Goal: Information Seeking & Learning: Learn about a topic

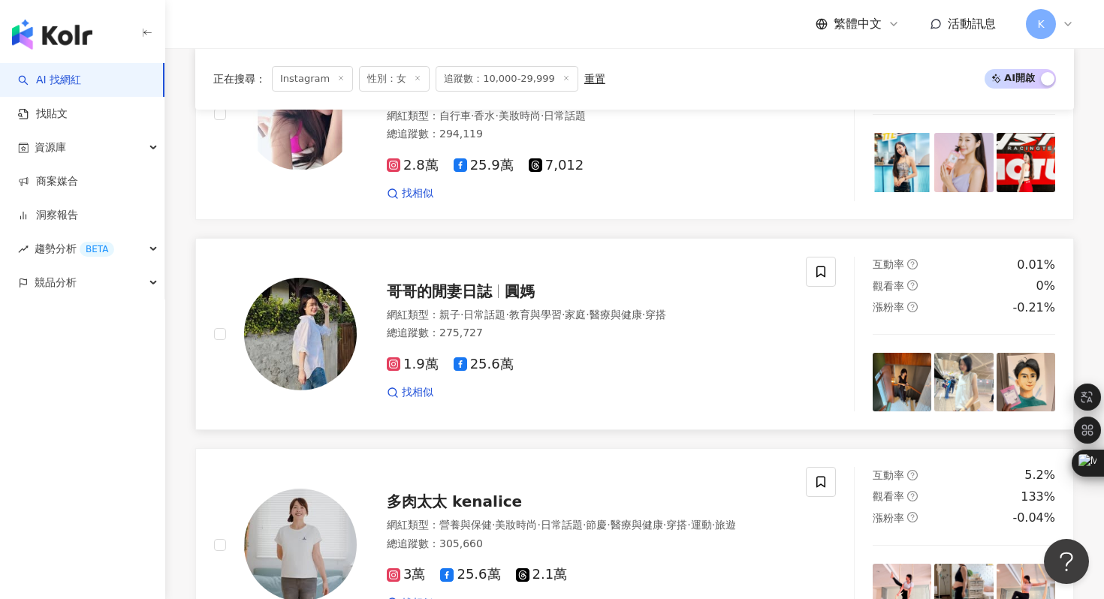
scroll to position [2329, 0]
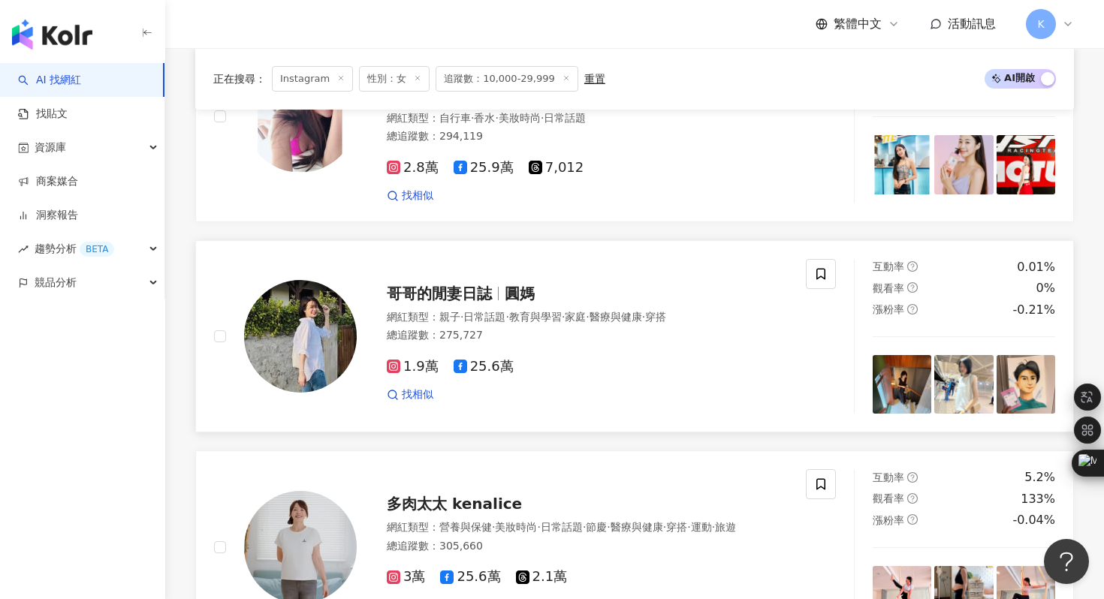
click at [297, 311] on img at bounding box center [300, 336] width 113 height 113
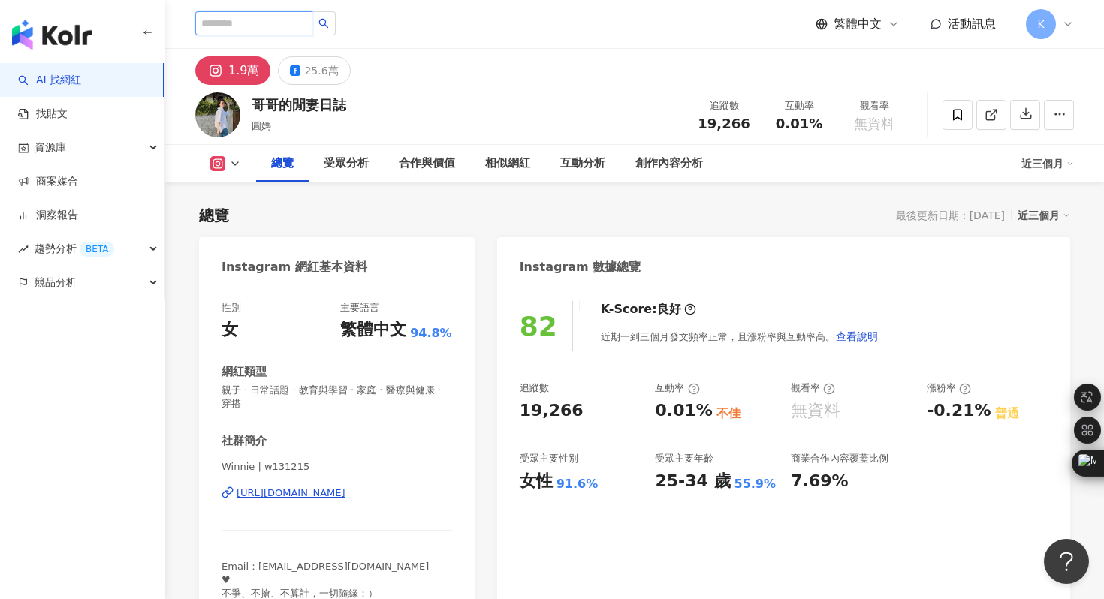
click at [234, 24] on input "search" at bounding box center [253, 23] width 117 height 24
paste input "*********"
type input "*********"
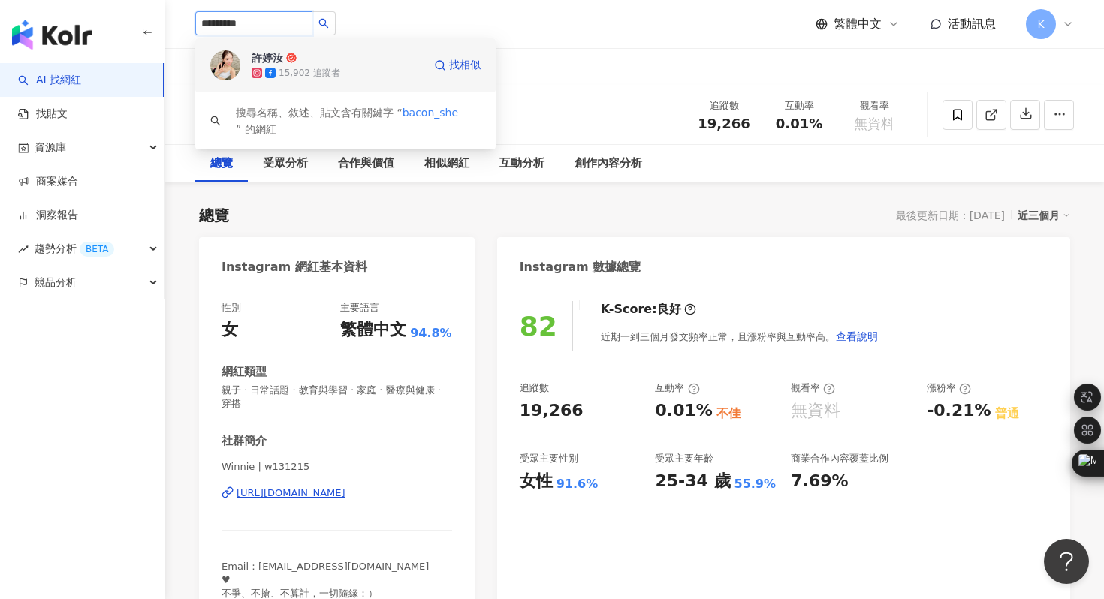
click at [232, 55] on img at bounding box center [225, 65] width 30 height 30
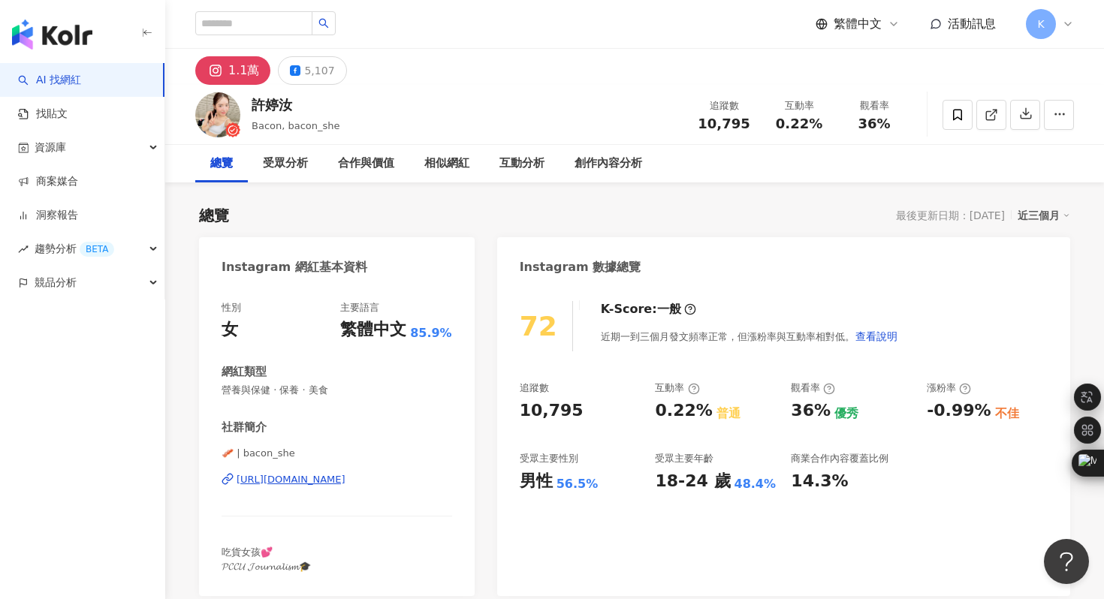
click at [345, 480] on div "[URL][DOMAIN_NAME]" at bounding box center [290, 480] width 109 height 14
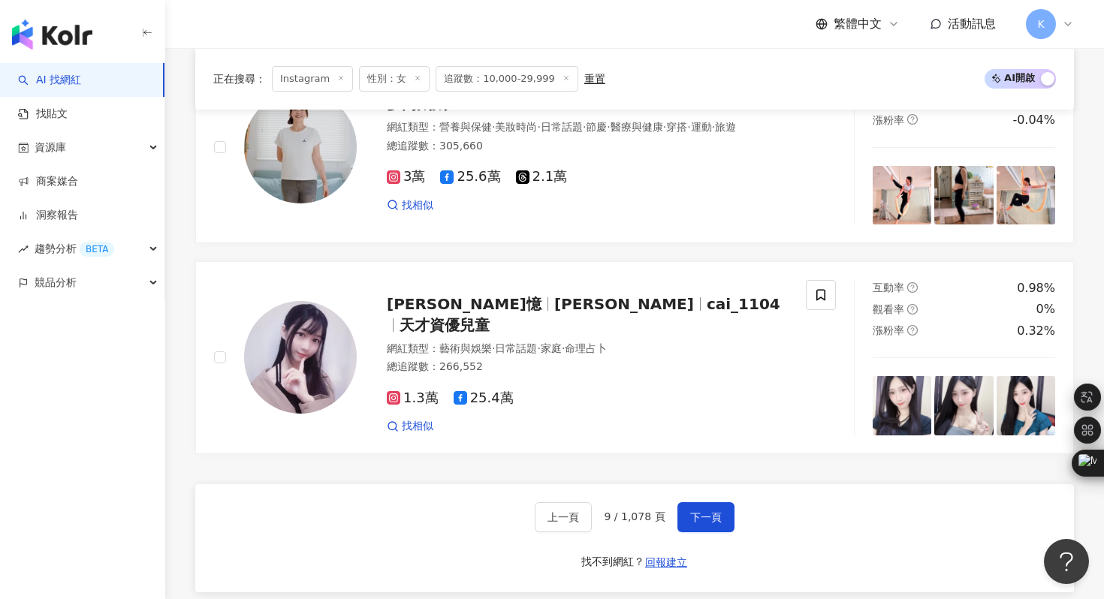
scroll to position [2784, 0]
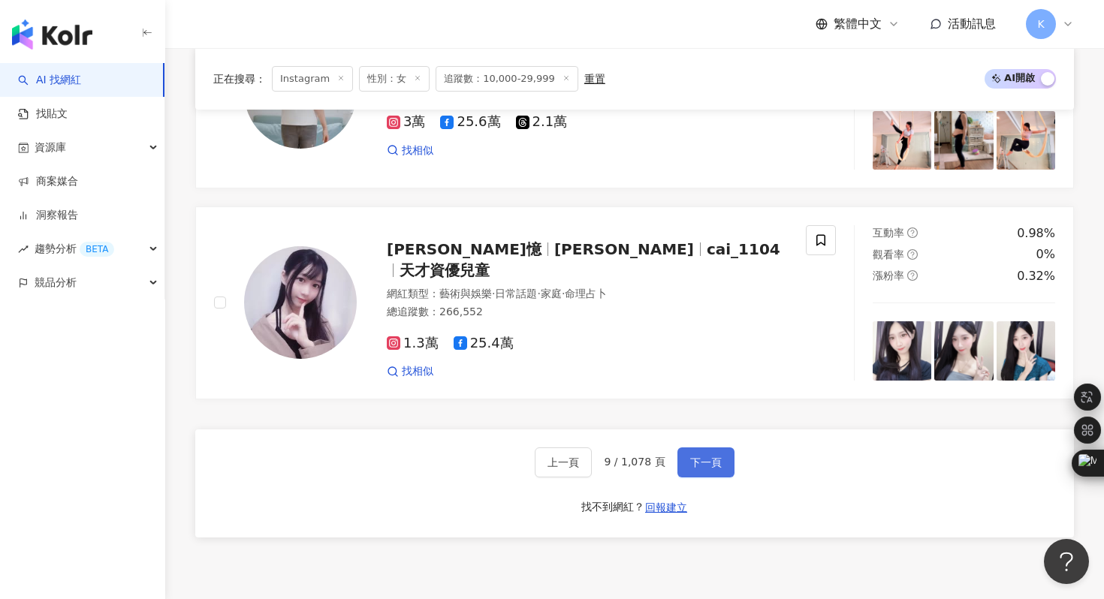
click at [709, 456] on span "下一頁" at bounding box center [706, 462] width 32 height 12
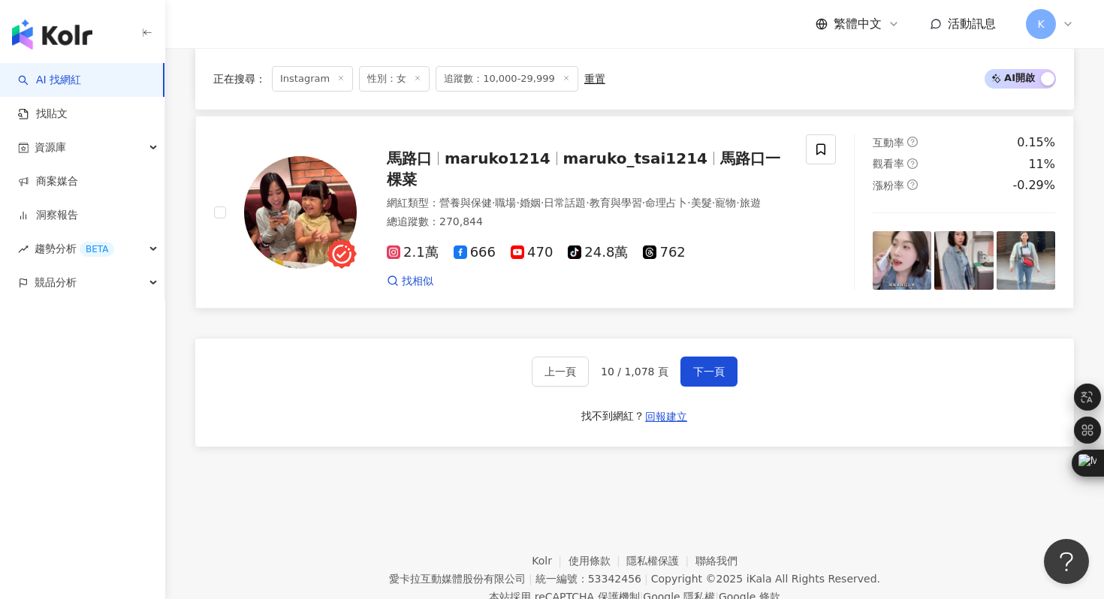
scroll to position [2846, 0]
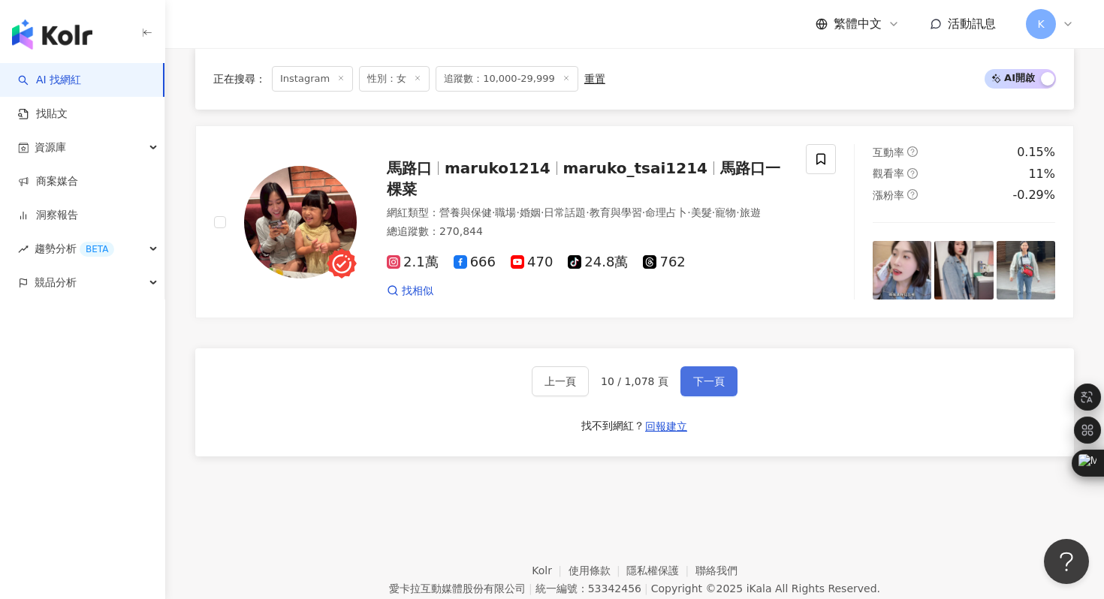
click at [718, 384] on span "下一頁" at bounding box center [709, 381] width 32 height 12
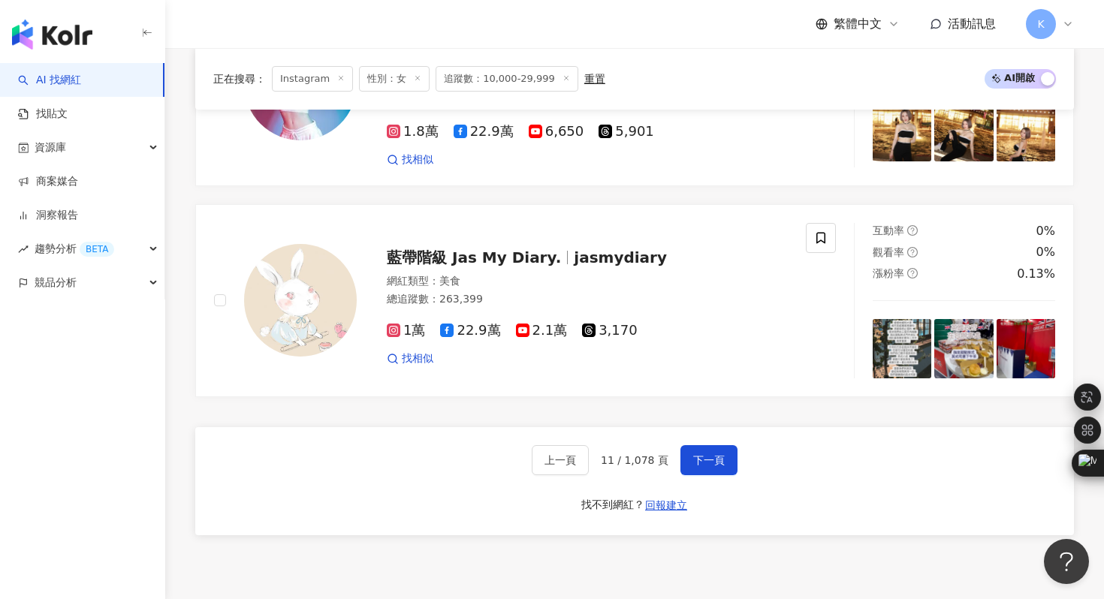
scroll to position [2869, 0]
click at [715, 453] on span "下一頁" at bounding box center [709, 459] width 32 height 12
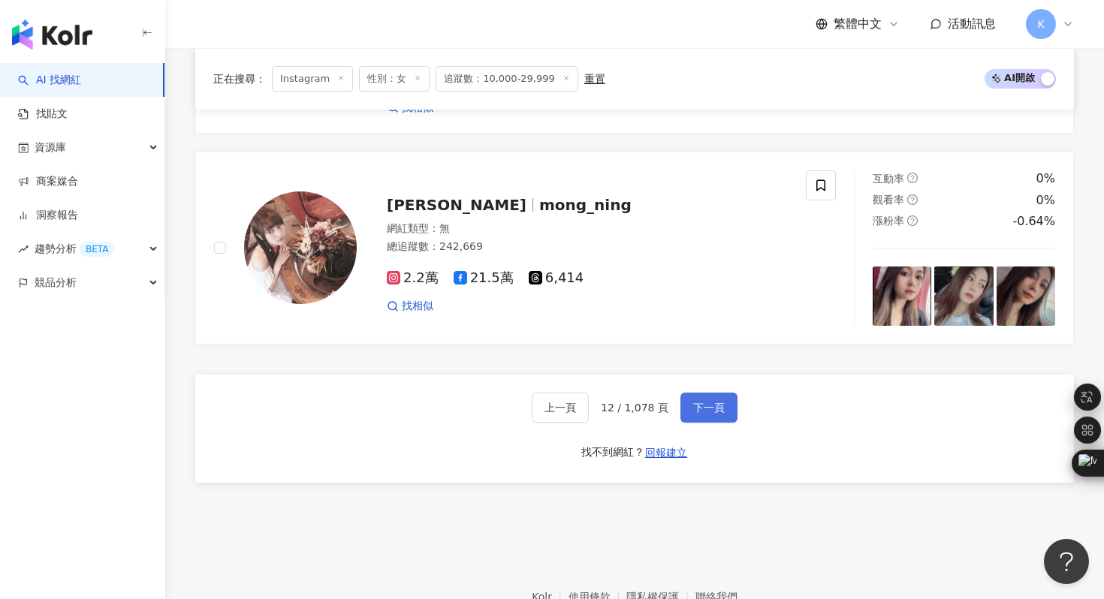
click at [708, 402] on span "下一頁" at bounding box center [709, 408] width 32 height 12
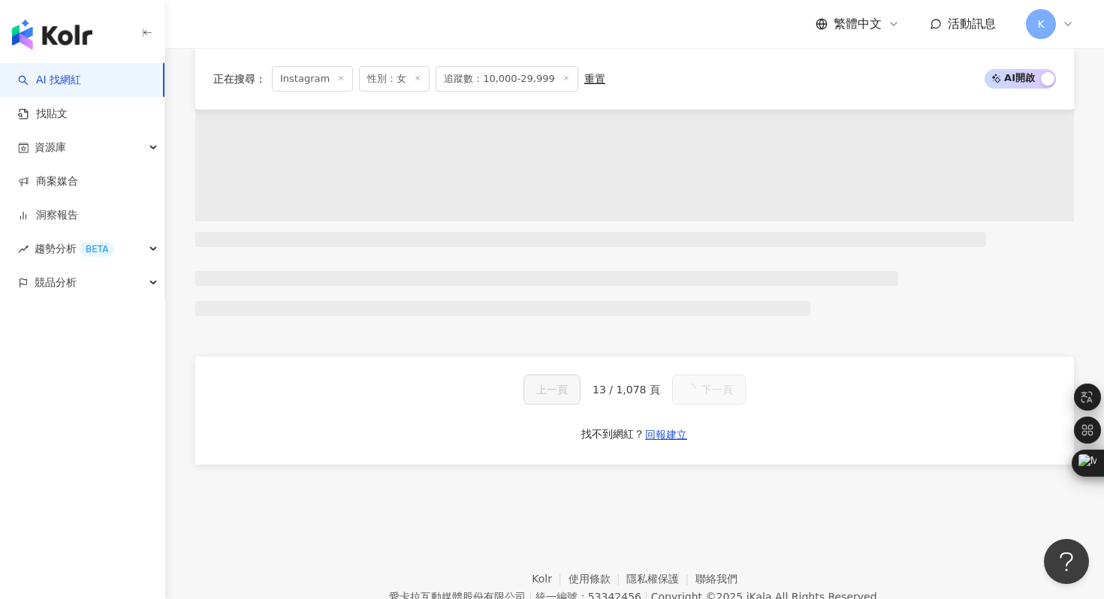
scroll to position [2916, 0]
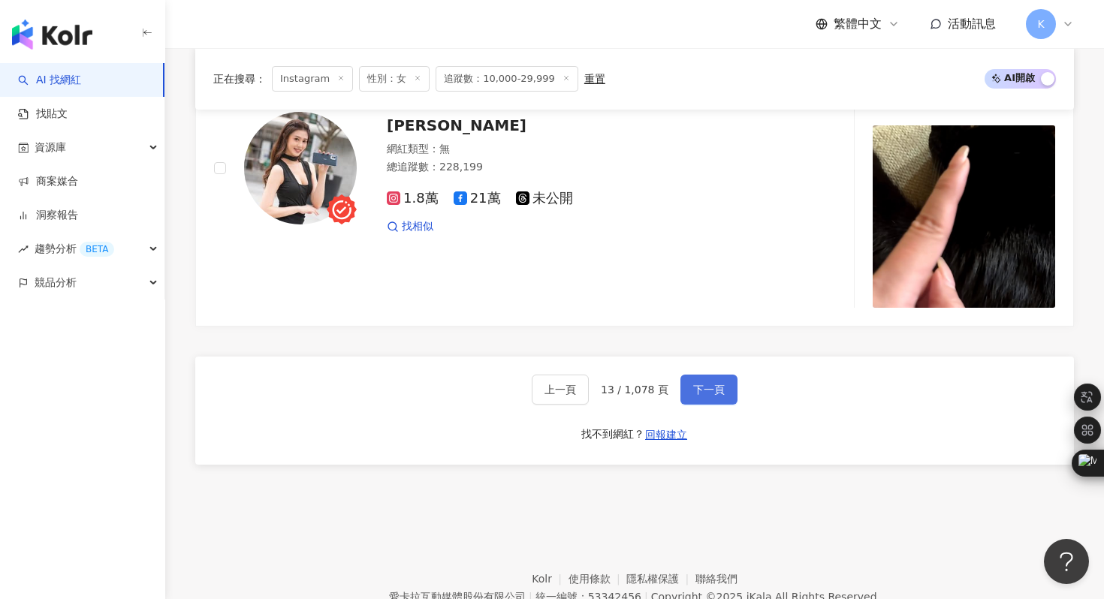
click at [703, 386] on span "下一頁" at bounding box center [709, 390] width 32 height 12
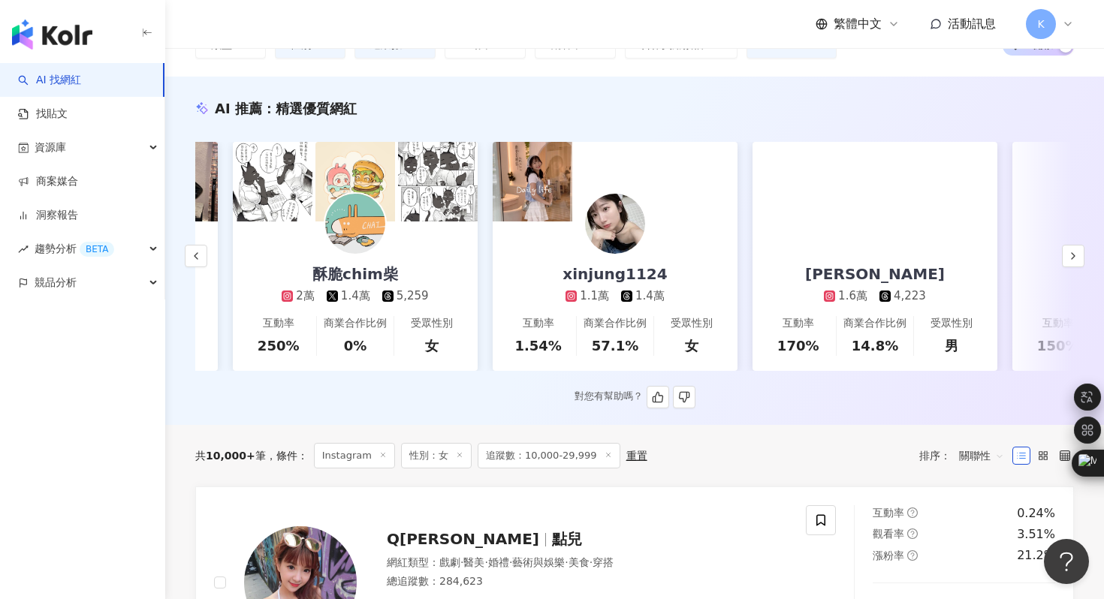
scroll to position [0, 802]
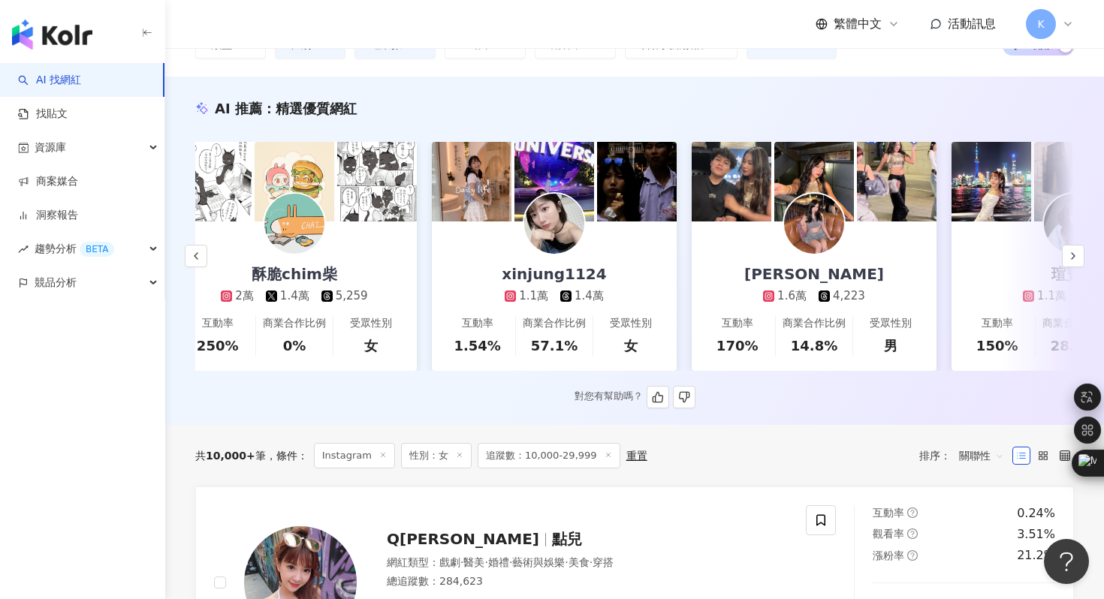
click at [565, 226] on img at bounding box center [554, 224] width 60 height 60
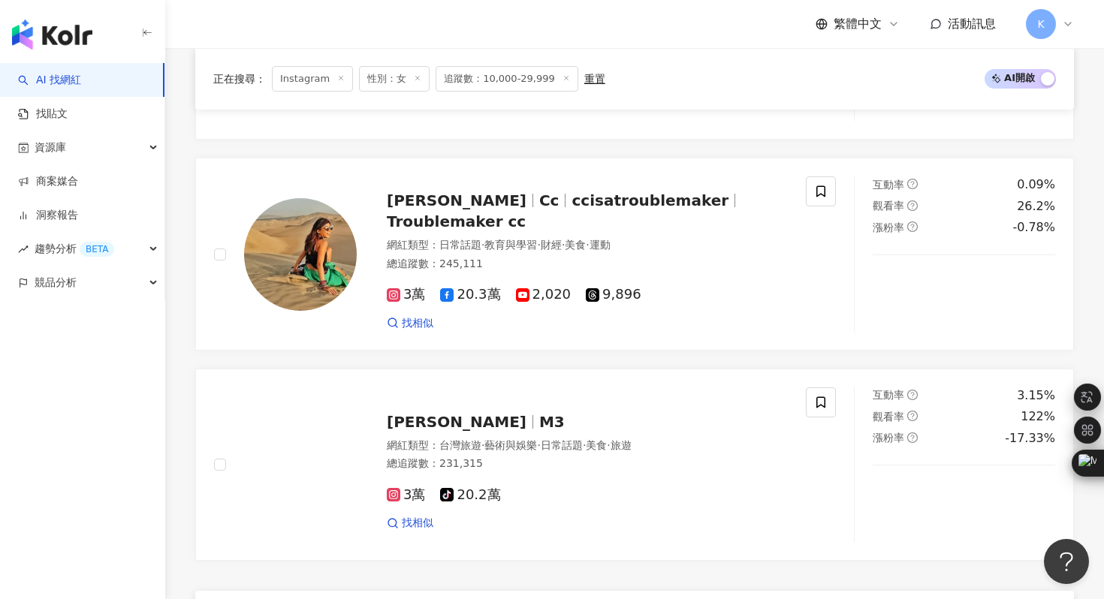
scroll to position [2874, 0]
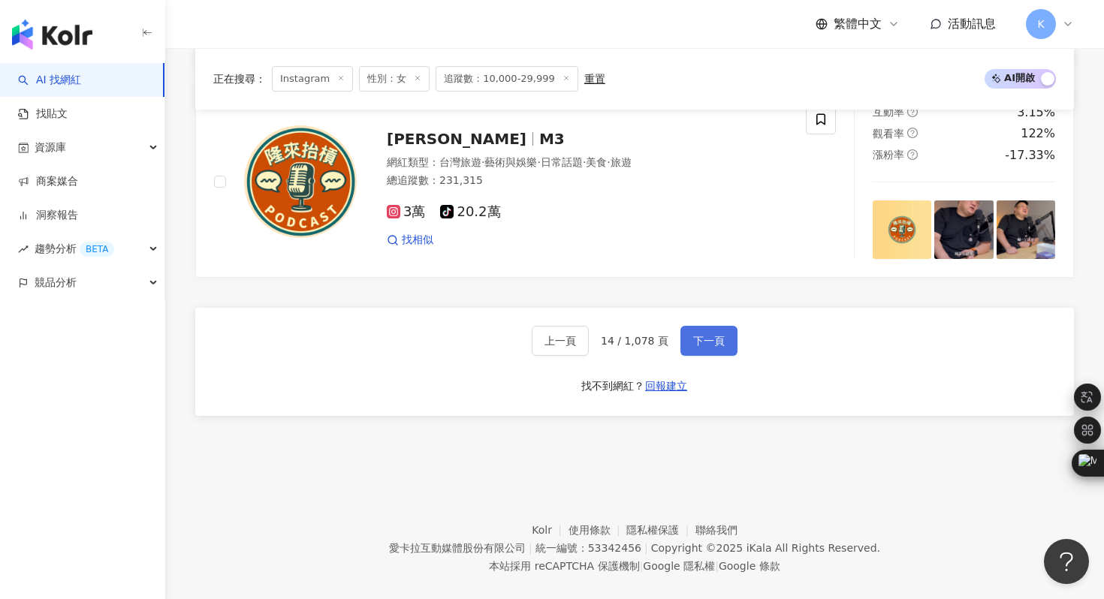
click at [708, 335] on span "下一頁" at bounding box center [709, 341] width 32 height 12
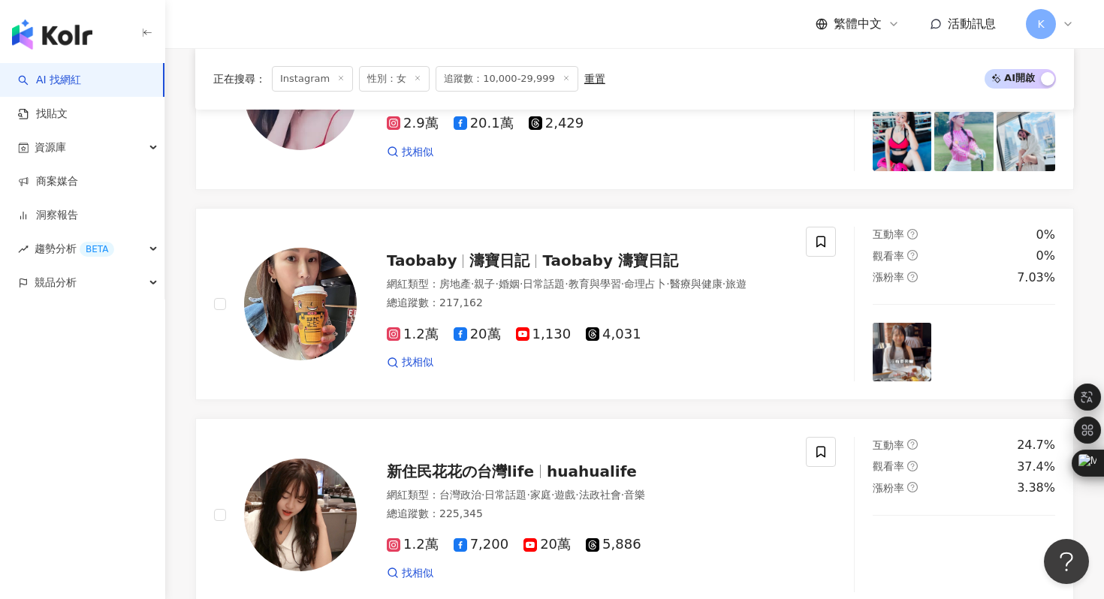
scroll to position [2892, 0]
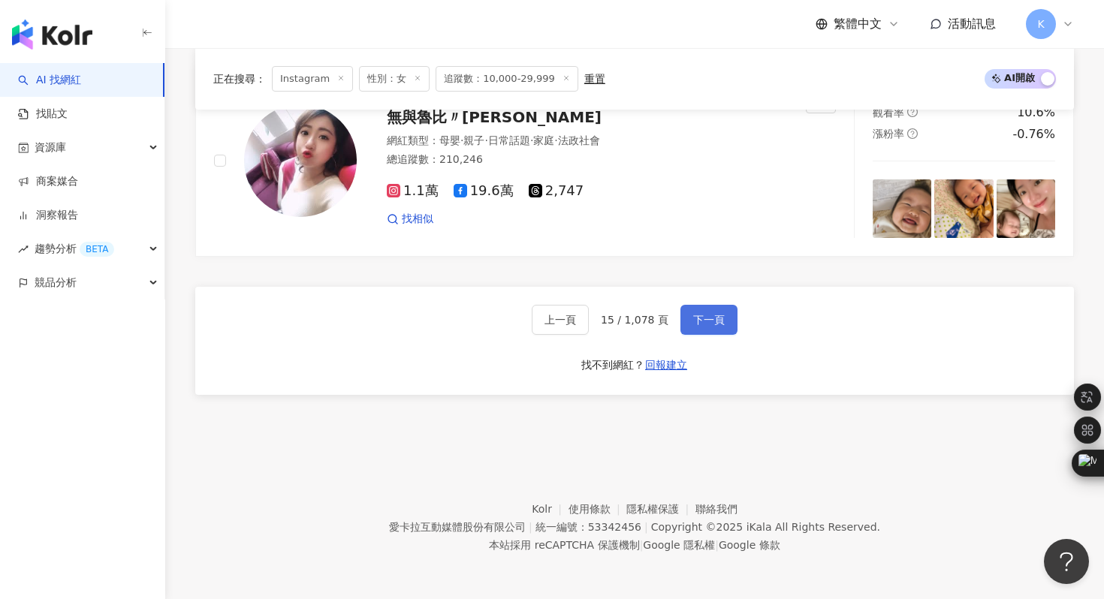
click at [714, 318] on span "下一頁" at bounding box center [709, 320] width 32 height 12
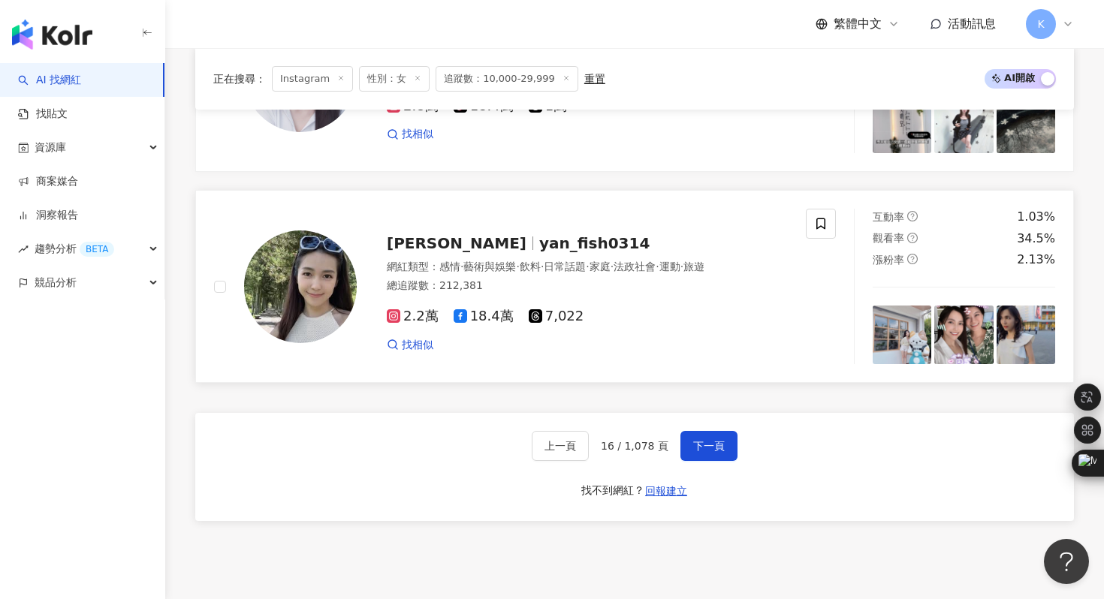
scroll to position [2806, 0]
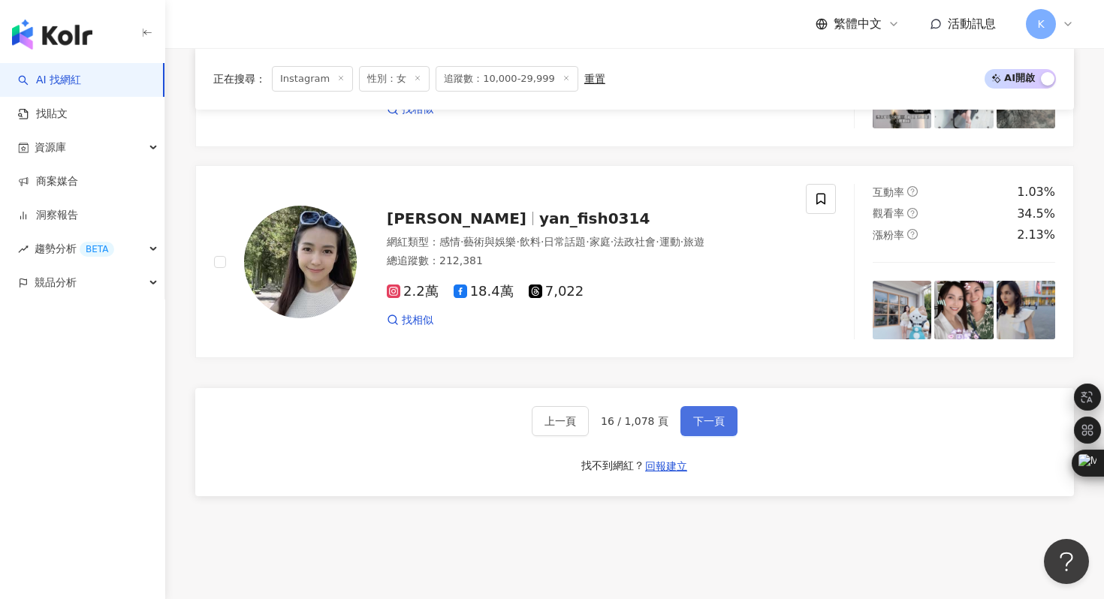
click at [703, 419] on span "下一頁" at bounding box center [709, 421] width 32 height 12
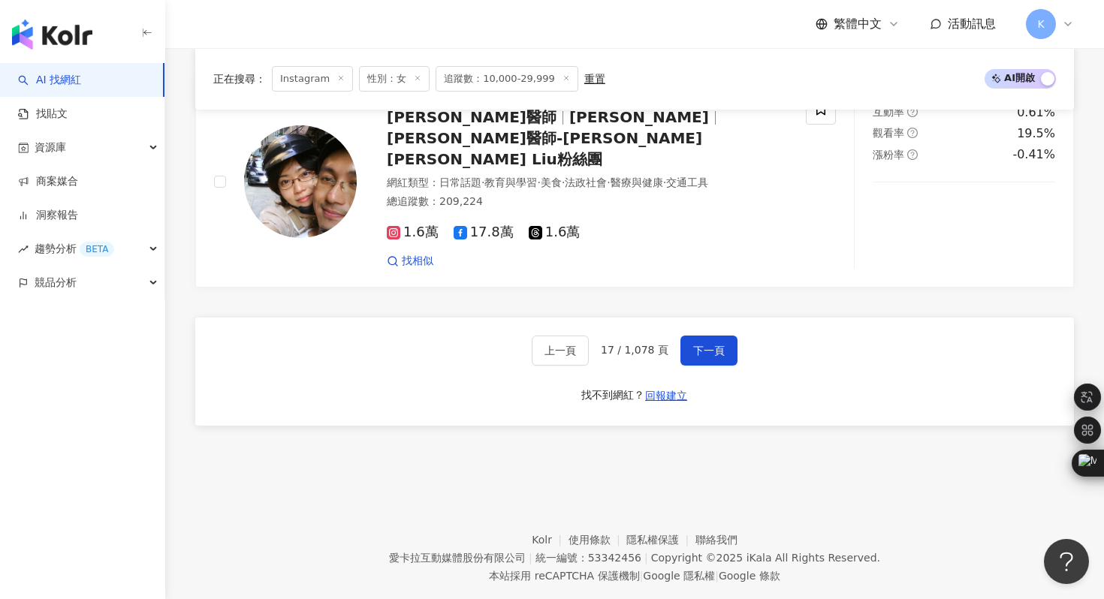
scroll to position [2897, 0]
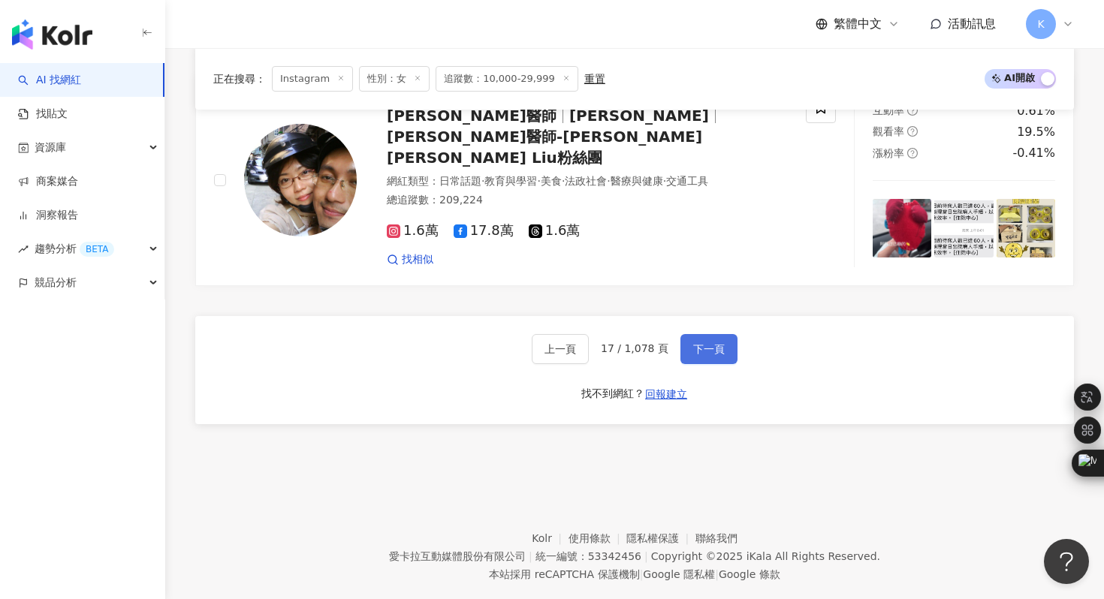
click at [715, 343] on span "下一頁" at bounding box center [709, 349] width 32 height 12
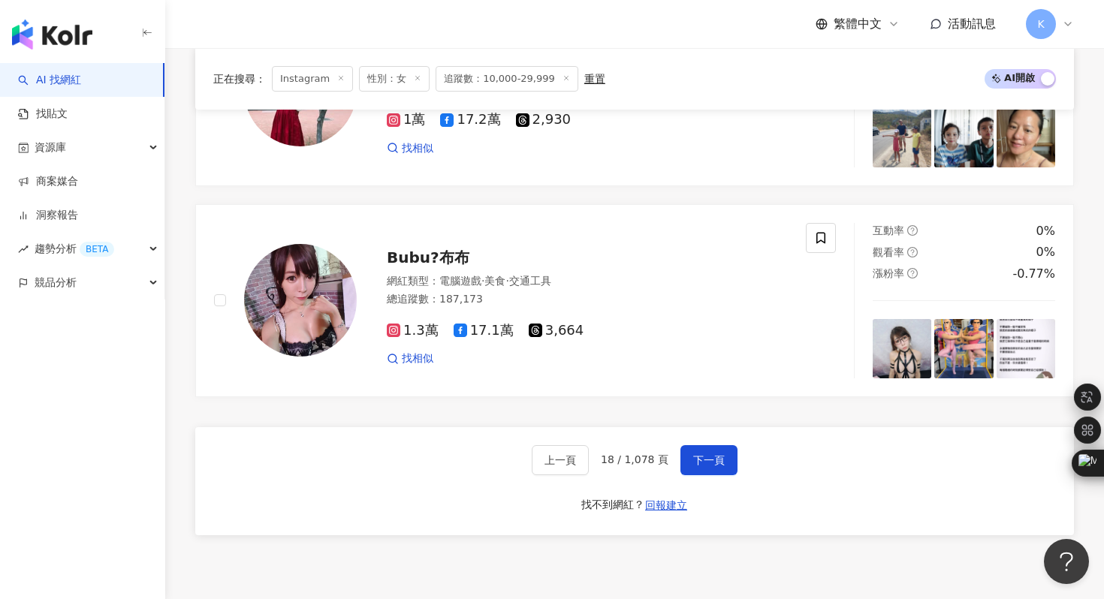
scroll to position [2952, 0]
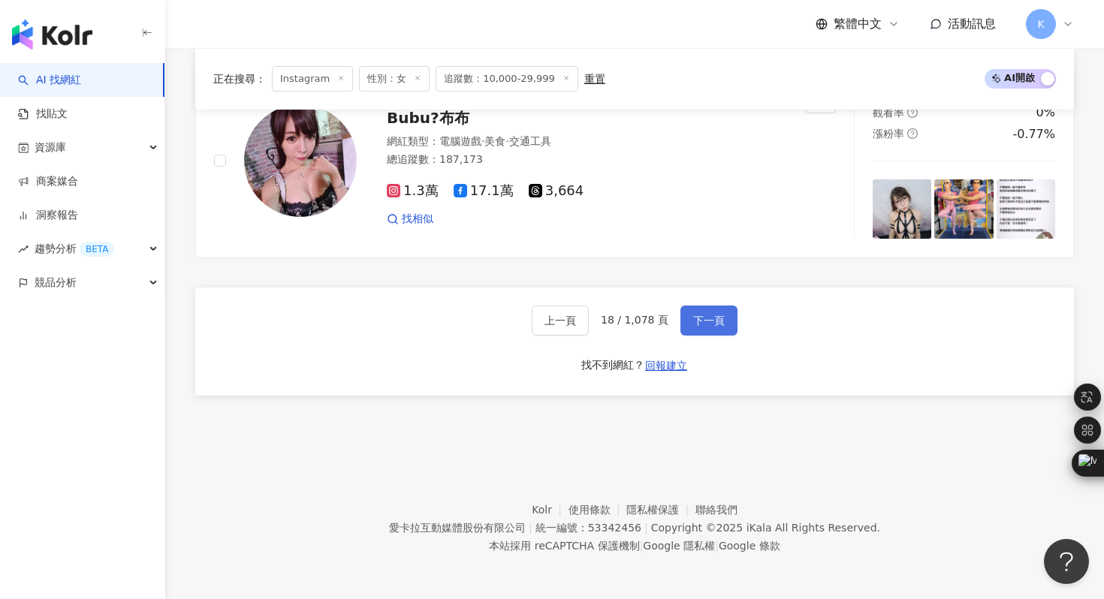
click at [708, 327] on button "下一頁" at bounding box center [708, 321] width 57 height 30
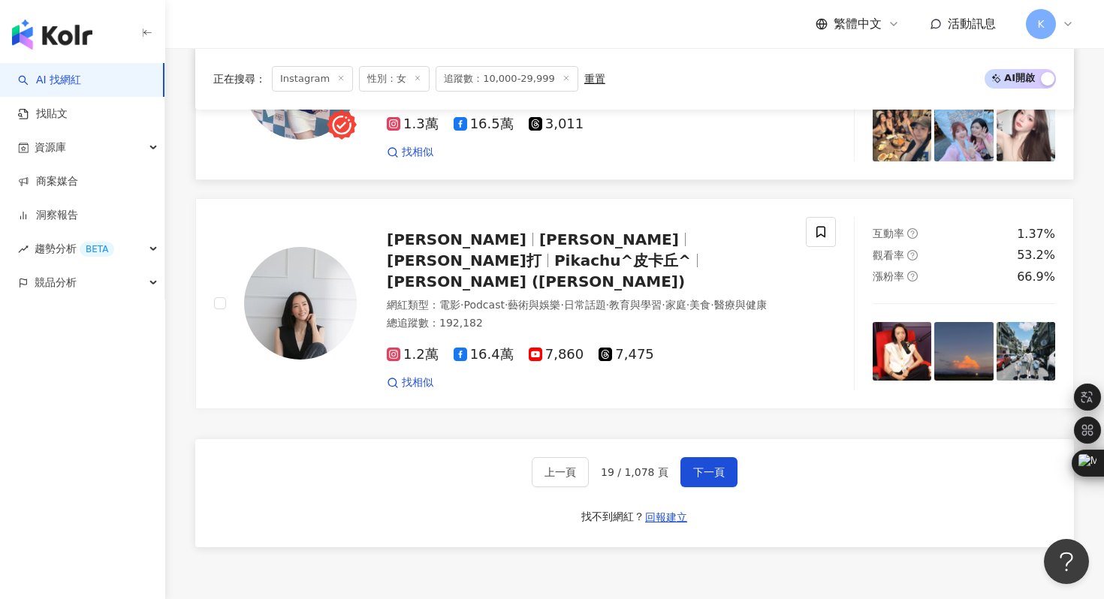
scroll to position [2874, 0]
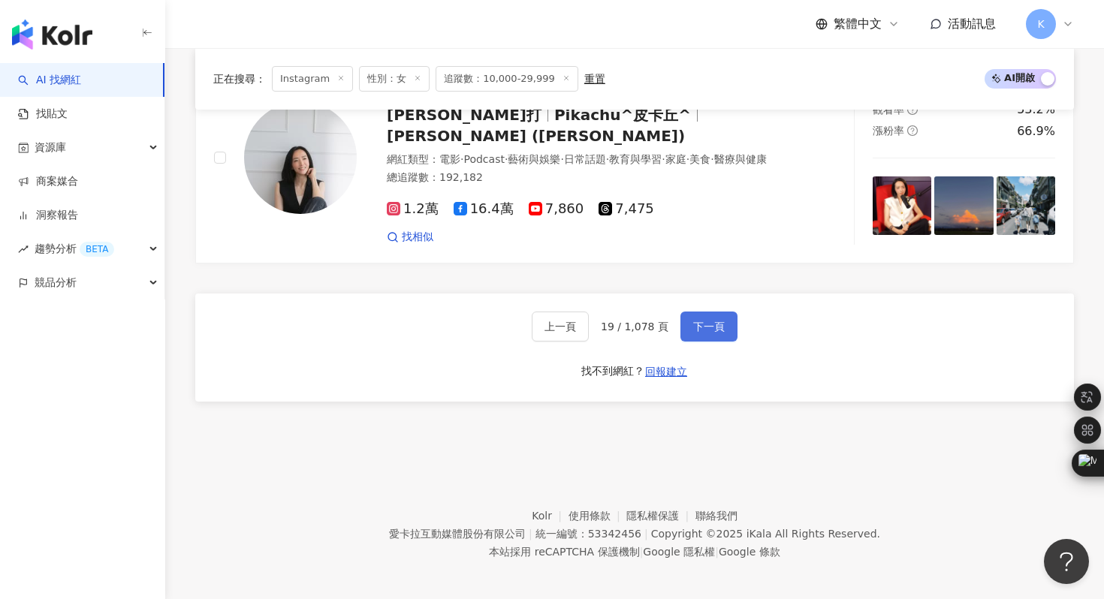
click at [713, 322] on span "下一頁" at bounding box center [709, 327] width 32 height 12
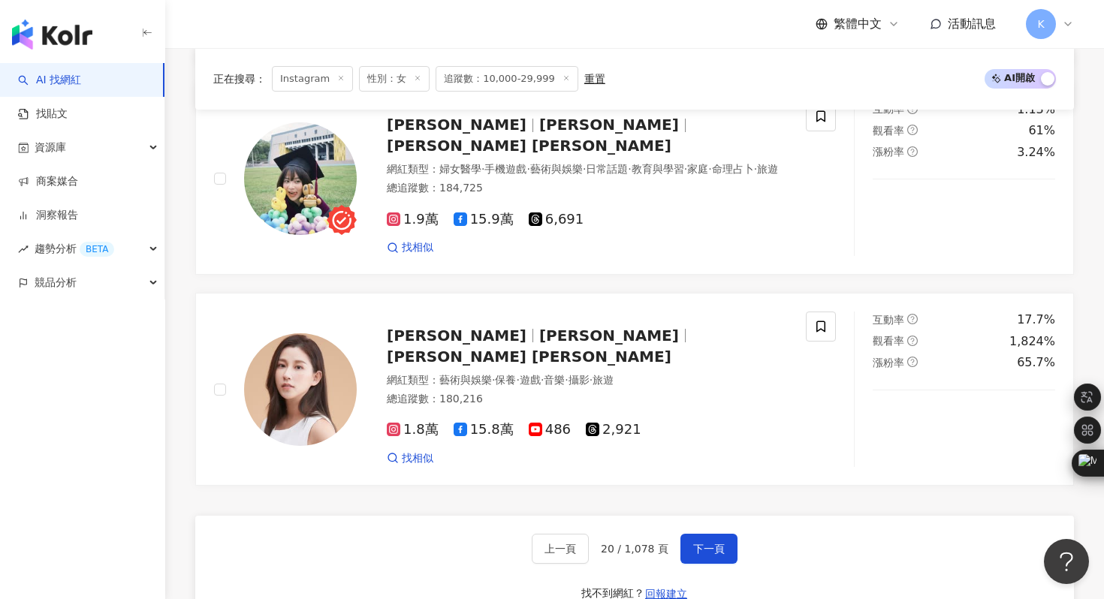
scroll to position [2862, 0]
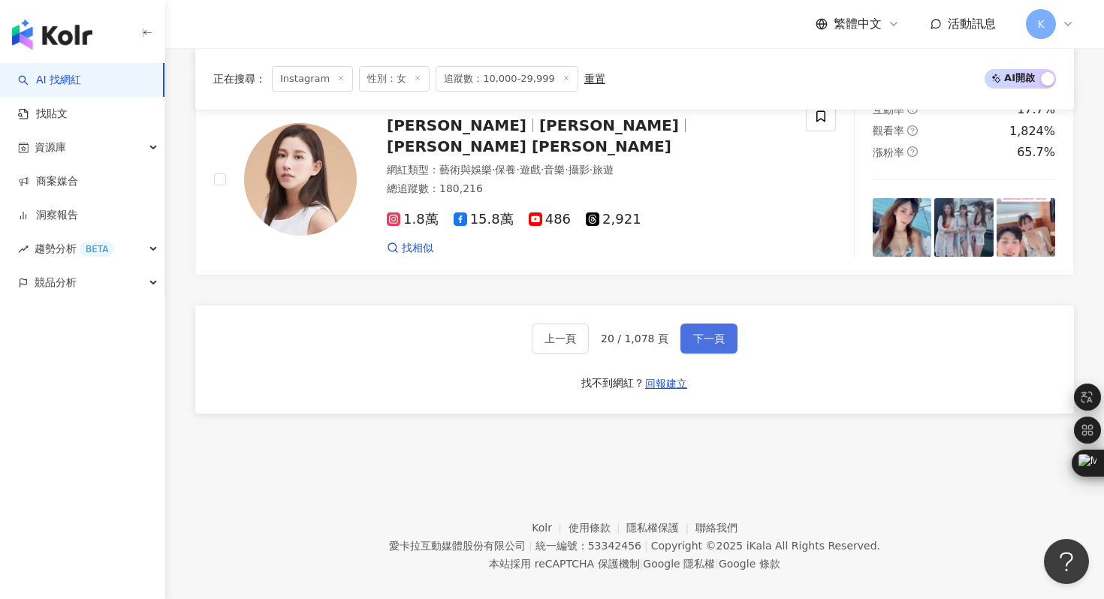
click at [696, 333] on span "下一頁" at bounding box center [709, 339] width 32 height 12
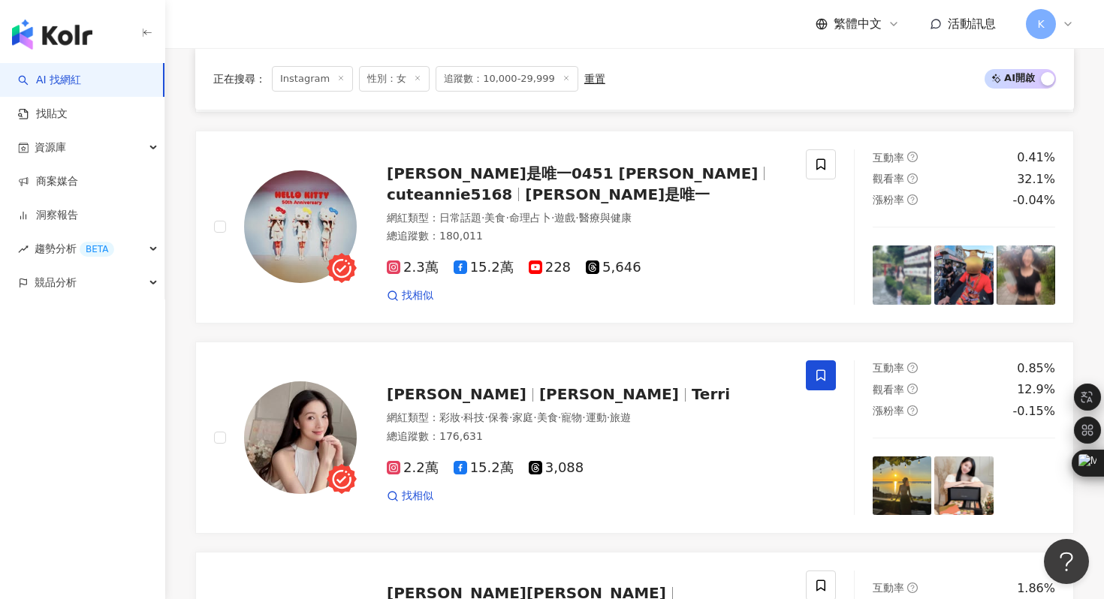
scroll to position [2742, 0]
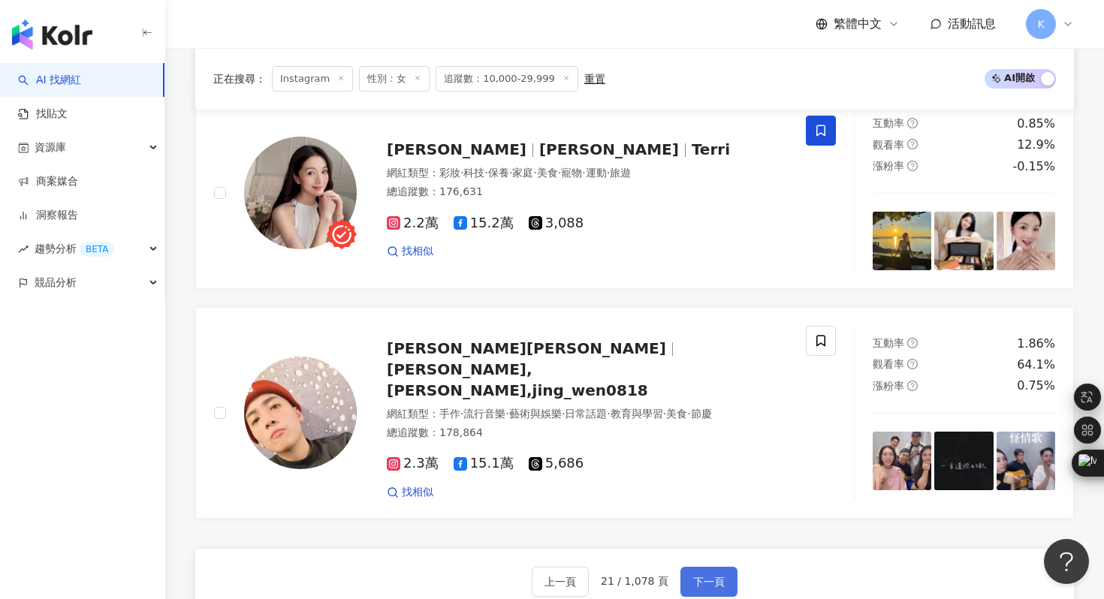
click at [712, 576] on span "下一頁" at bounding box center [709, 582] width 32 height 12
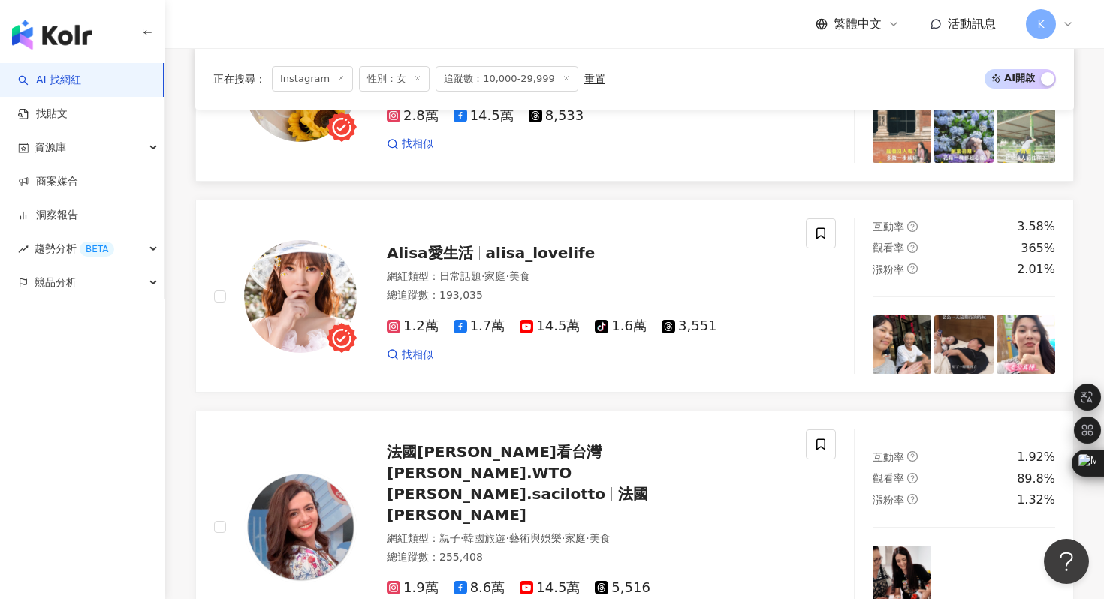
scroll to position [3031, 0]
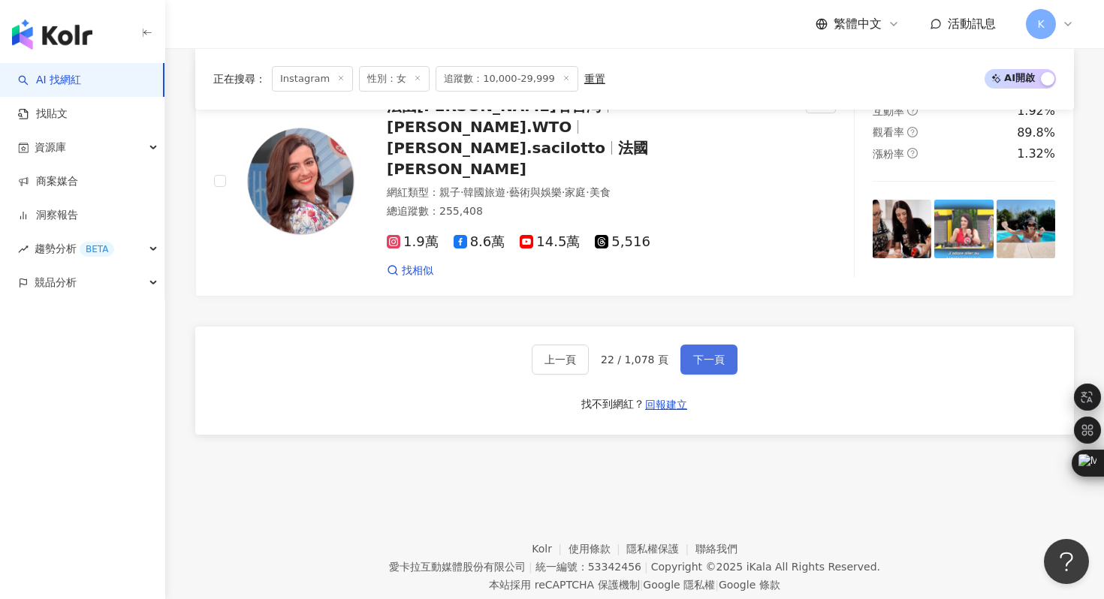
click at [696, 354] on span "下一頁" at bounding box center [709, 360] width 32 height 12
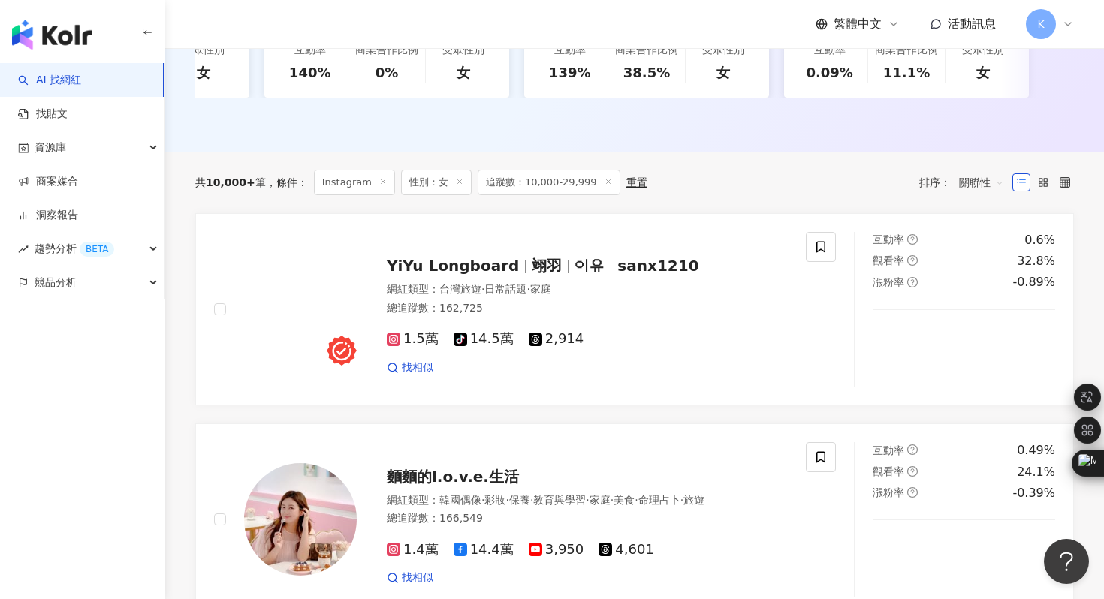
scroll to position [390, 0]
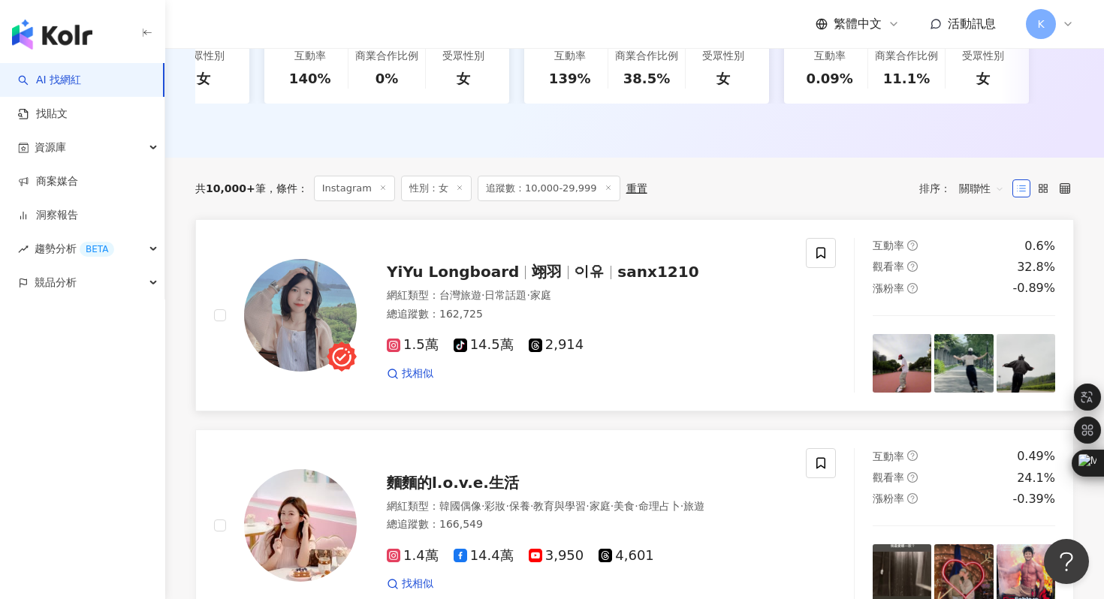
click at [283, 346] on img at bounding box center [300, 315] width 113 height 113
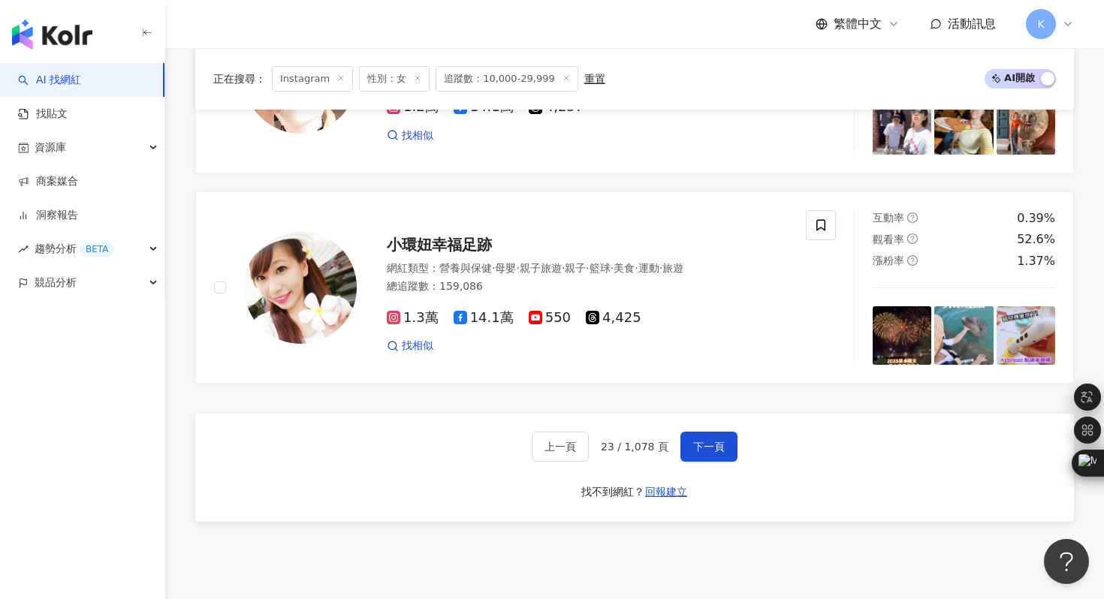
scroll to position [2823, 0]
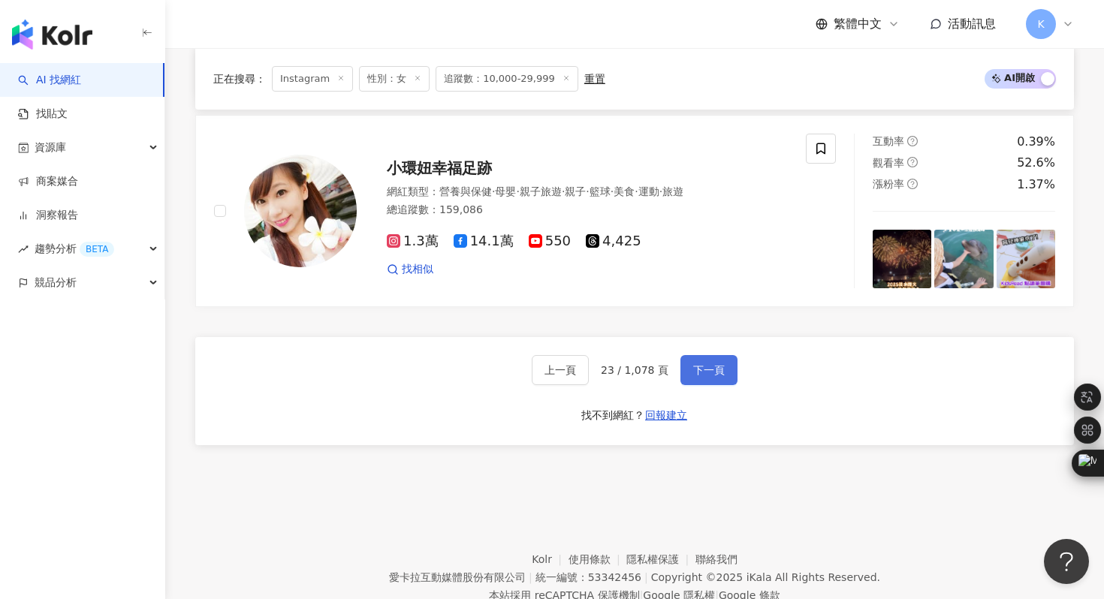
click at [718, 371] on button "下一頁" at bounding box center [708, 370] width 57 height 30
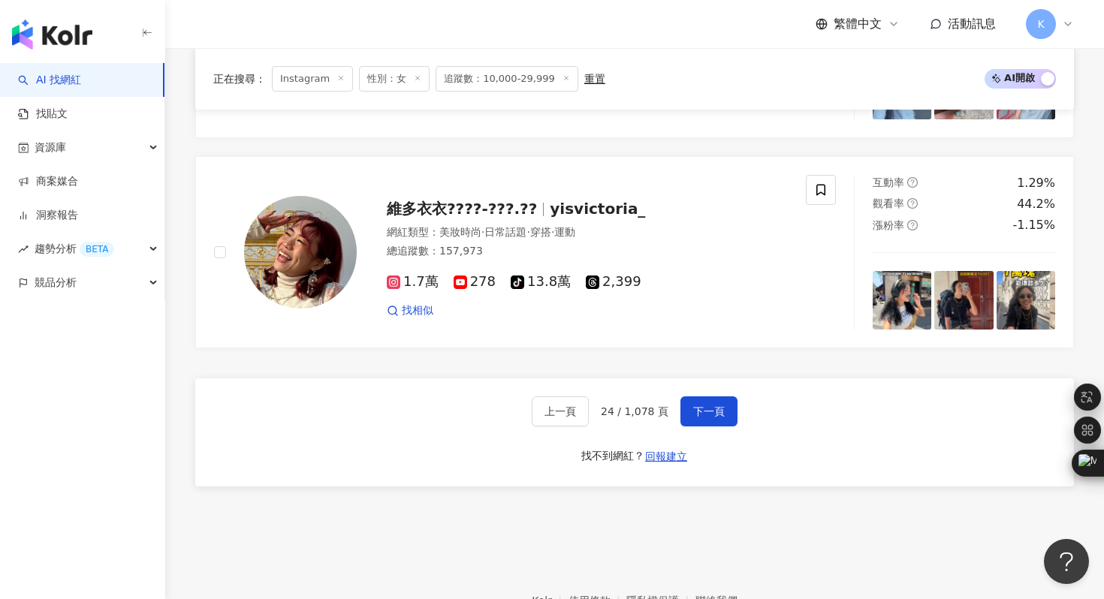
scroll to position [2952, 0]
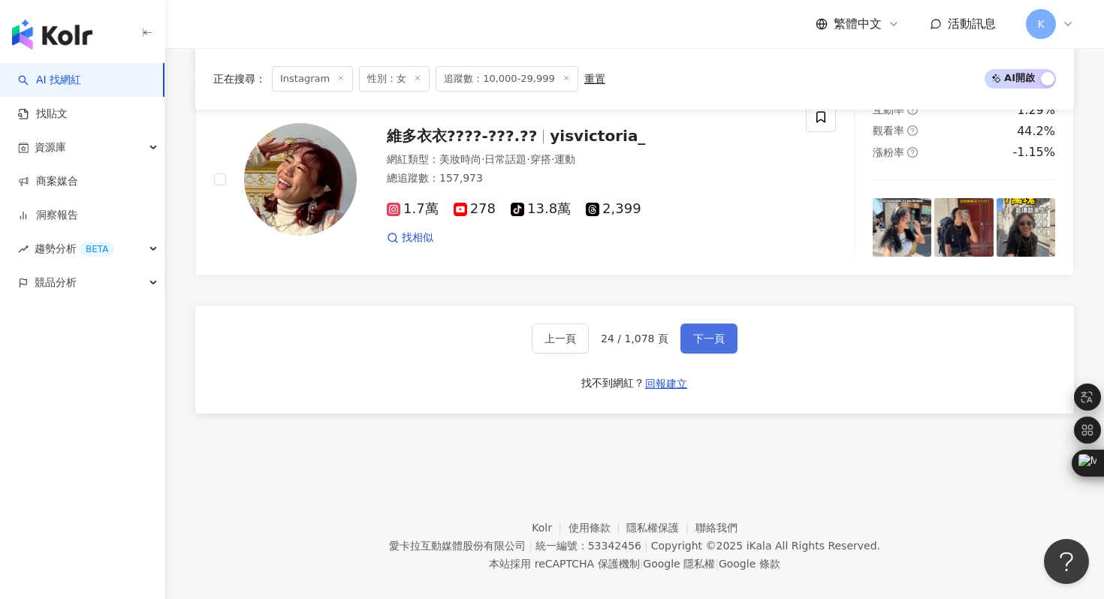
click at [700, 333] on span "下一頁" at bounding box center [709, 339] width 32 height 12
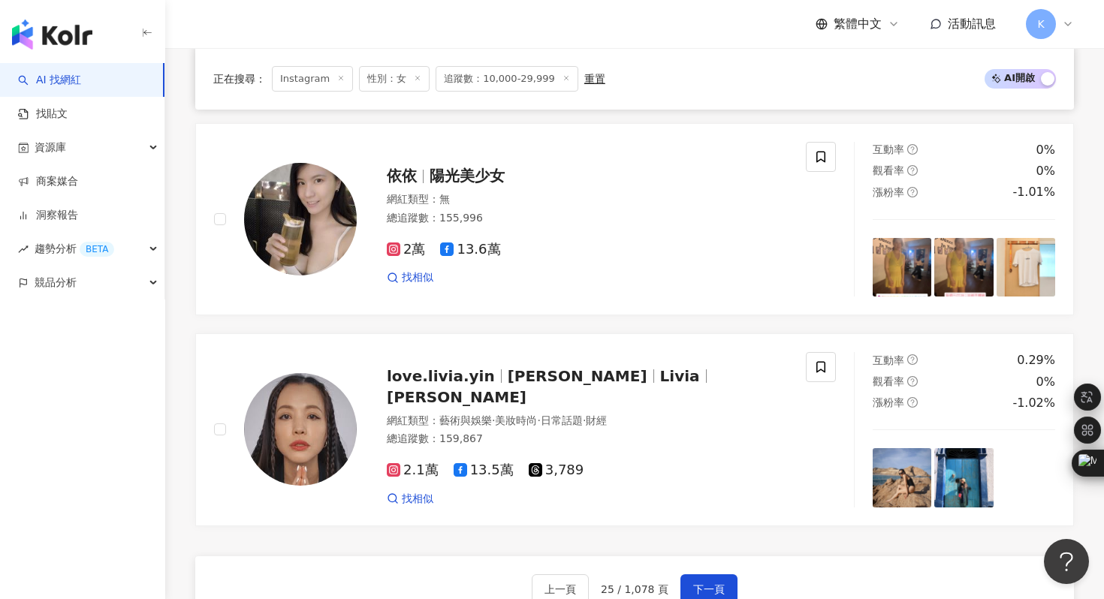
scroll to position [2639, 0]
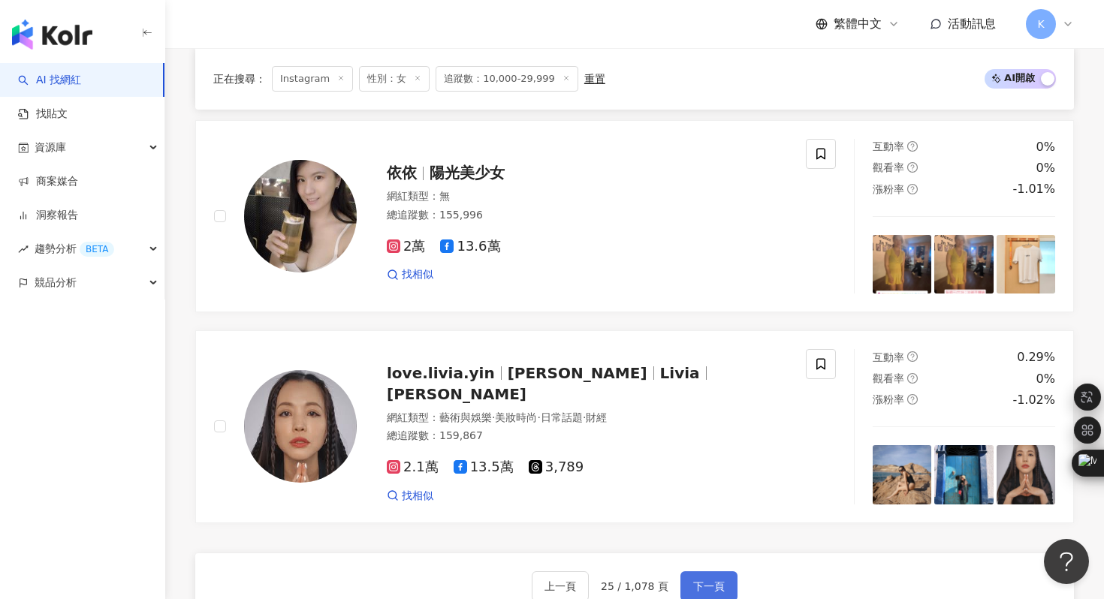
click at [706, 580] on span "下一頁" at bounding box center [709, 586] width 32 height 12
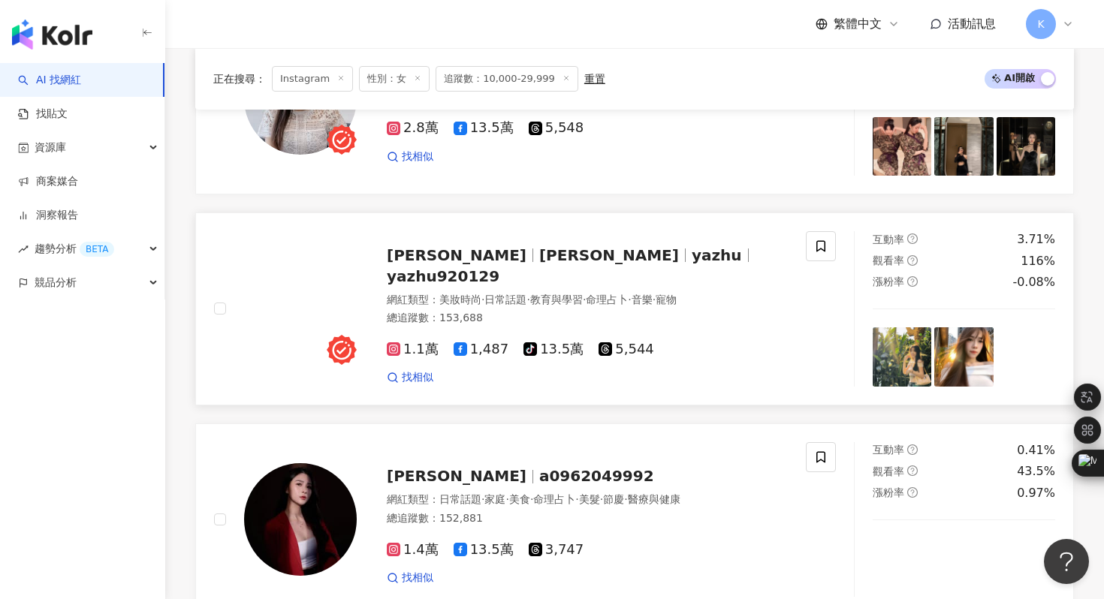
scroll to position [609, 0]
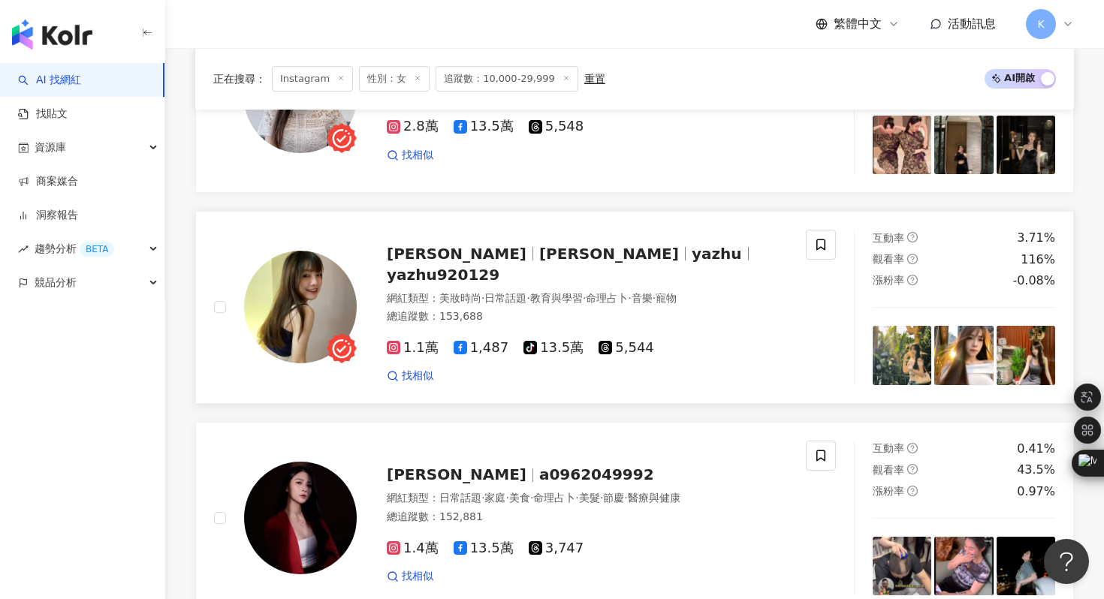
click at [268, 323] on img at bounding box center [300, 307] width 113 height 113
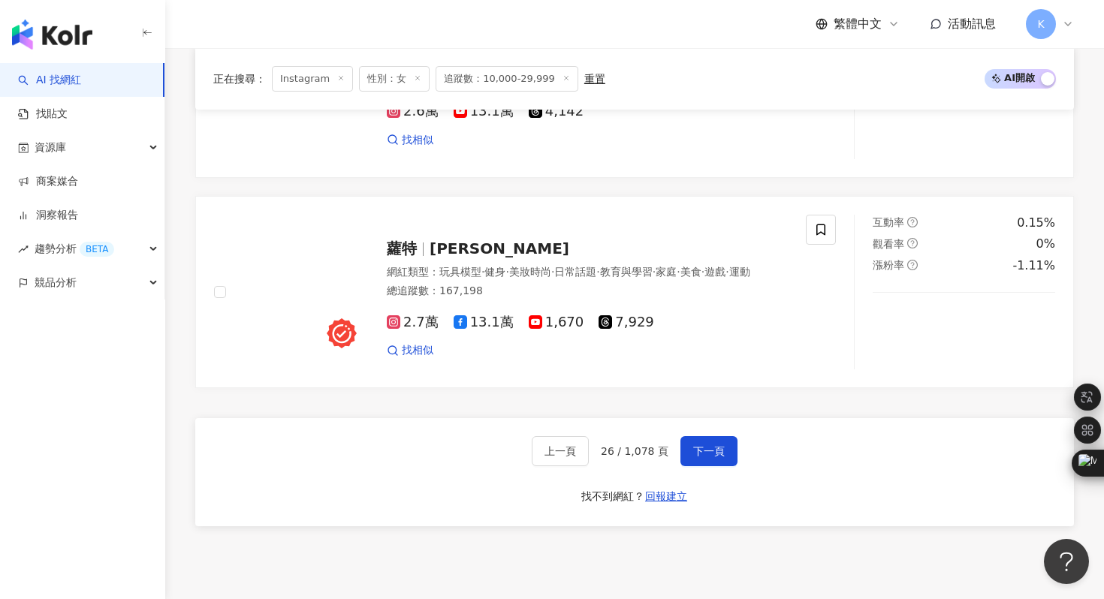
scroll to position [2759, 0]
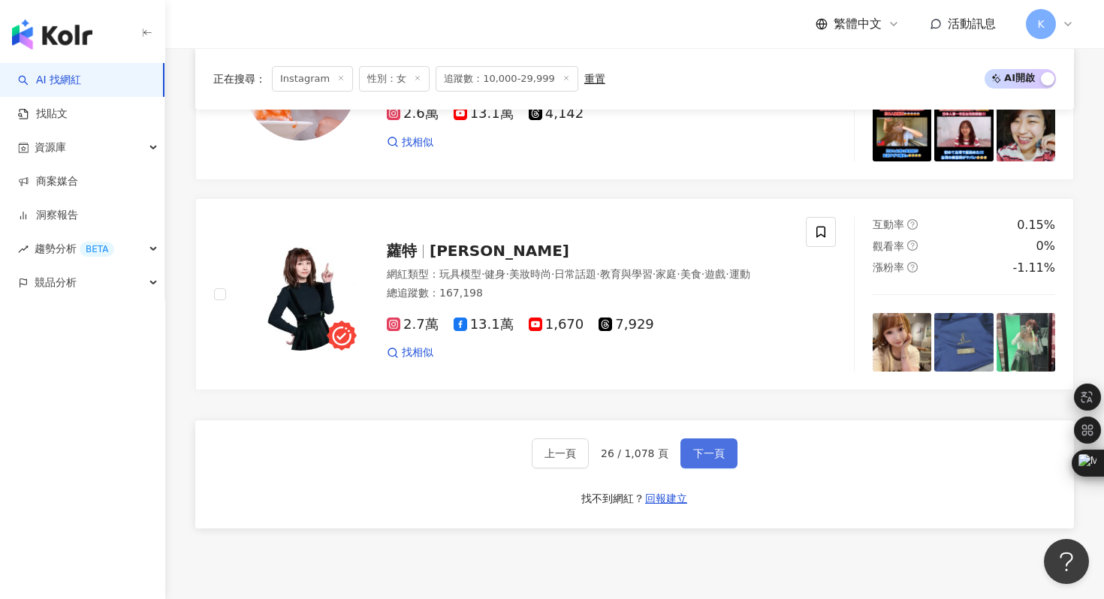
click at [713, 453] on span "下一頁" at bounding box center [709, 453] width 32 height 12
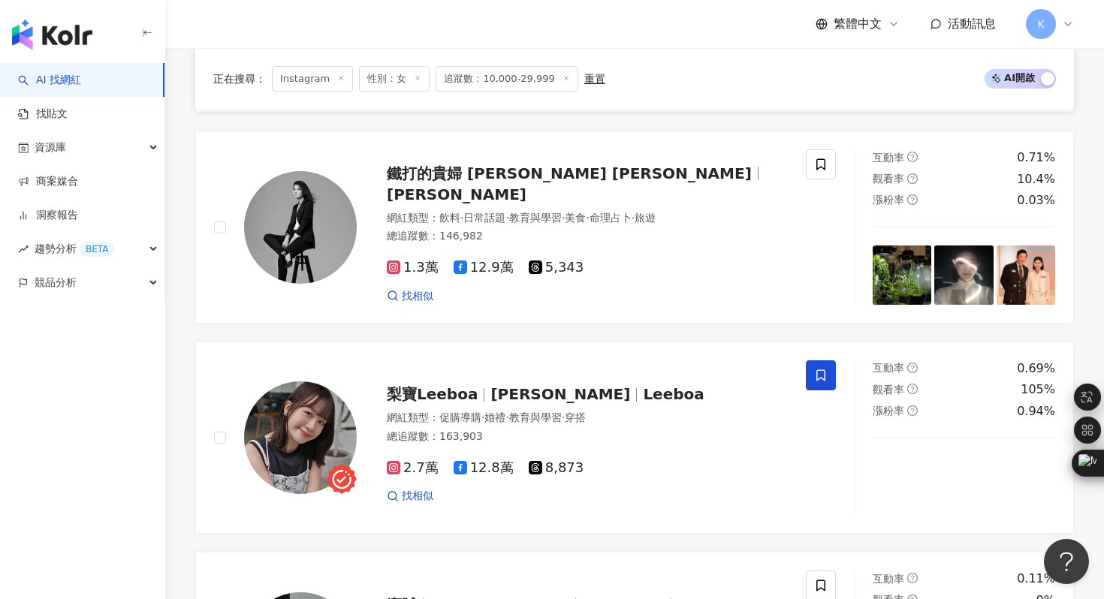
scroll to position [2740, 0]
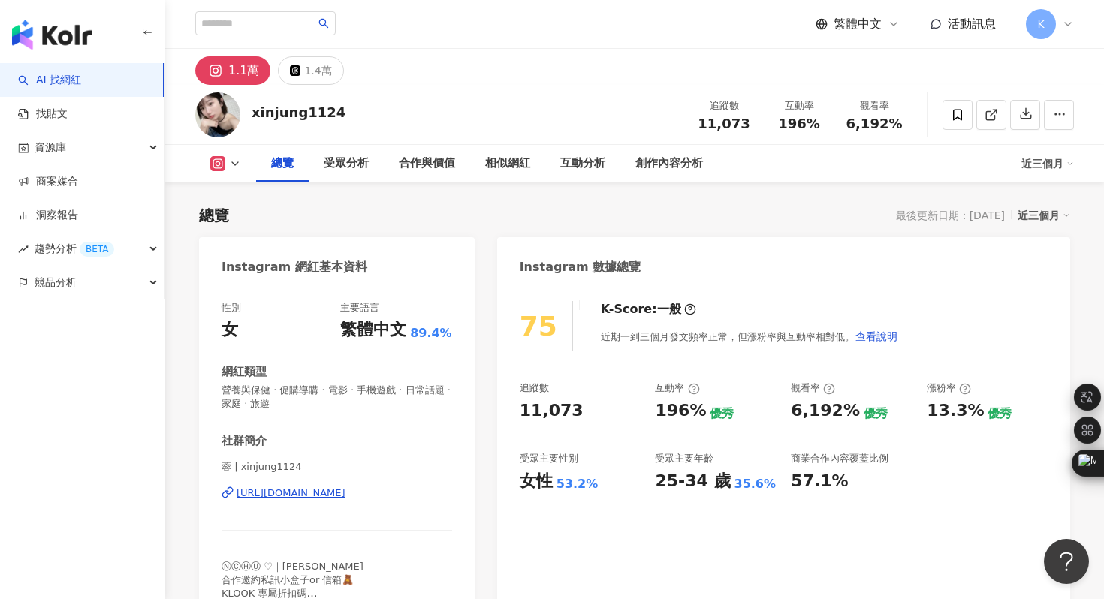
click at [366, 486] on div "[PERSON_NAME] | xinjung1124 [URL][DOMAIN_NAME]" at bounding box center [336, 504] width 230 height 88
click at [345, 496] on div "https://www.instagram.com/xinjung1124/" at bounding box center [290, 493] width 109 height 14
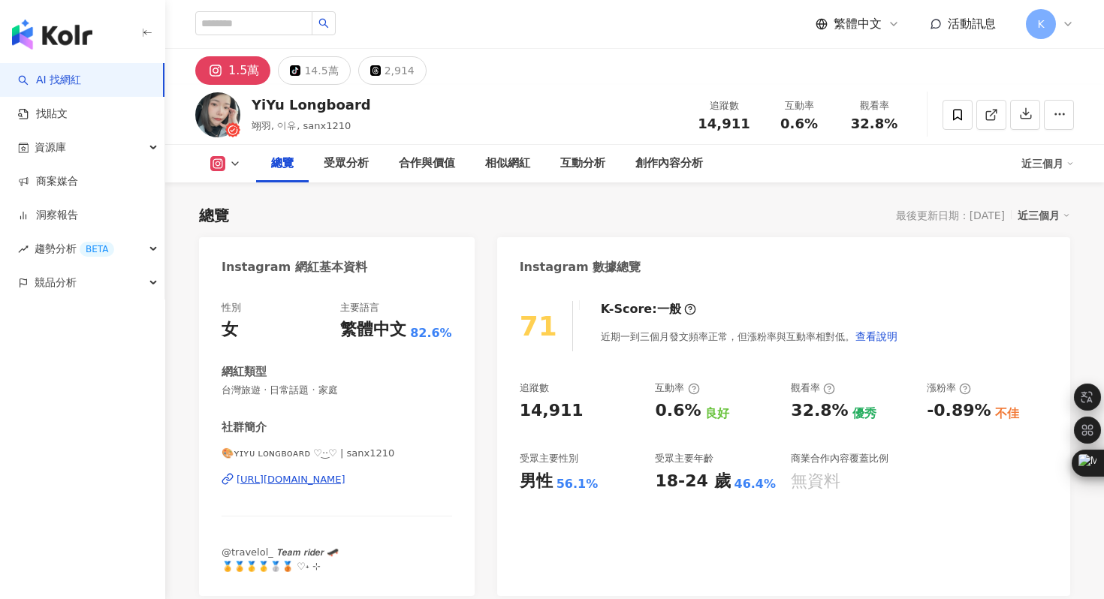
click at [344, 483] on div "https://www.instagram.com/sanx1210/" at bounding box center [290, 480] width 109 height 14
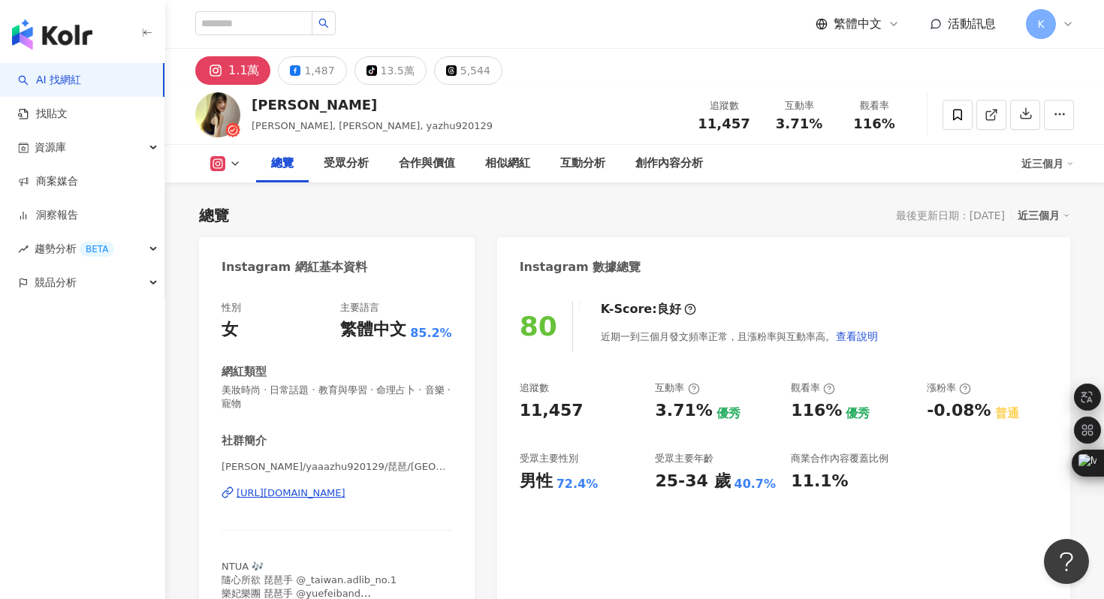
click at [345, 494] on div "https://www.instagram.com/yaaazhu920129/" at bounding box center [290, 493] width 109 height 14
